Goal: Task Accomplishment & Management: Use online tool/utility

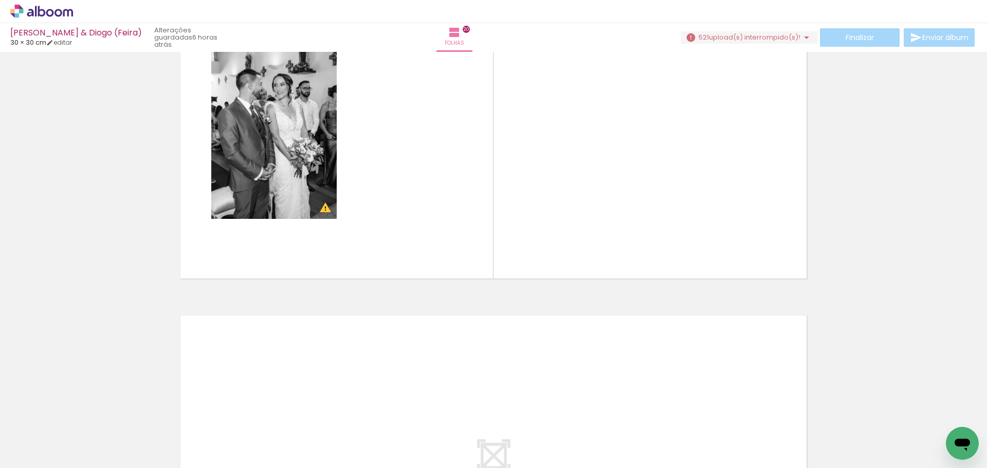
scroll to position [6556, 0]
